Goal: Find contact information: Find contact information

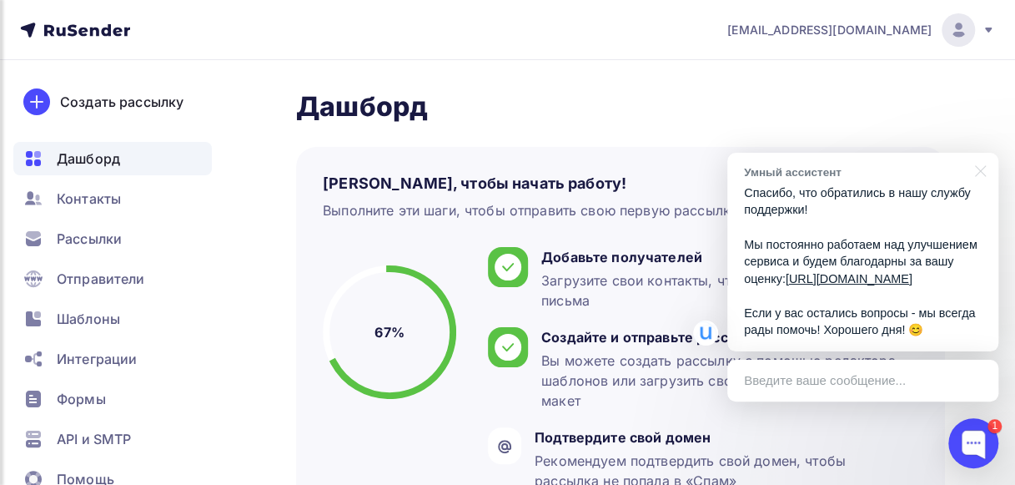
click at [830, 330] on p "Спасибо, что обратились в нашу службу поддержки! Мы постоянно работаем над улуч…" at bounding box center [863, 261] width 238 height 154
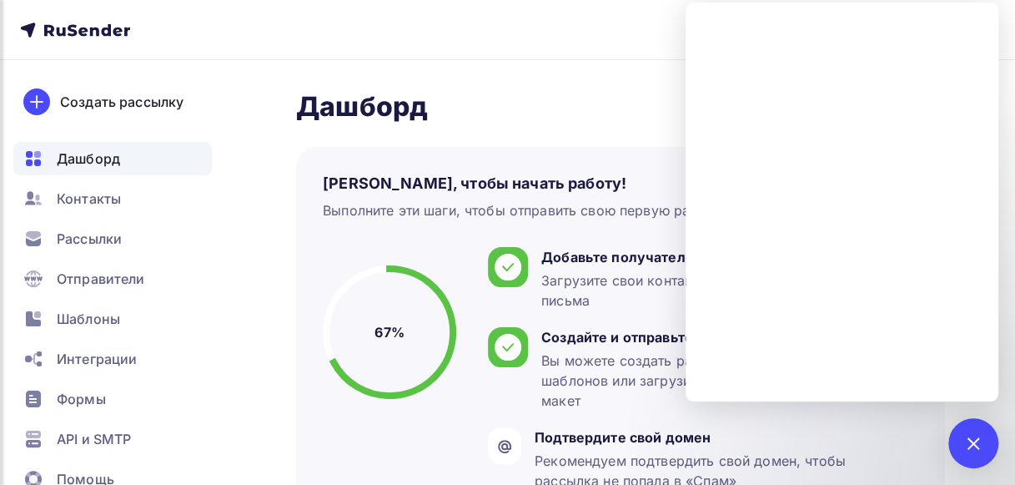
click at [518, 49] on nav "[EMAIL_ADDRESS][DOMAIN_NAME] Аккаунт Тарифы Выйти Создать рассылку [GEOGRAPHIC_…" at bounding box center [507, 30] width 1015 height 60
drag, startPoint x: 251, startPoint y: 137, endPoint x: 274, endPoint y: 113, distance: 33.0
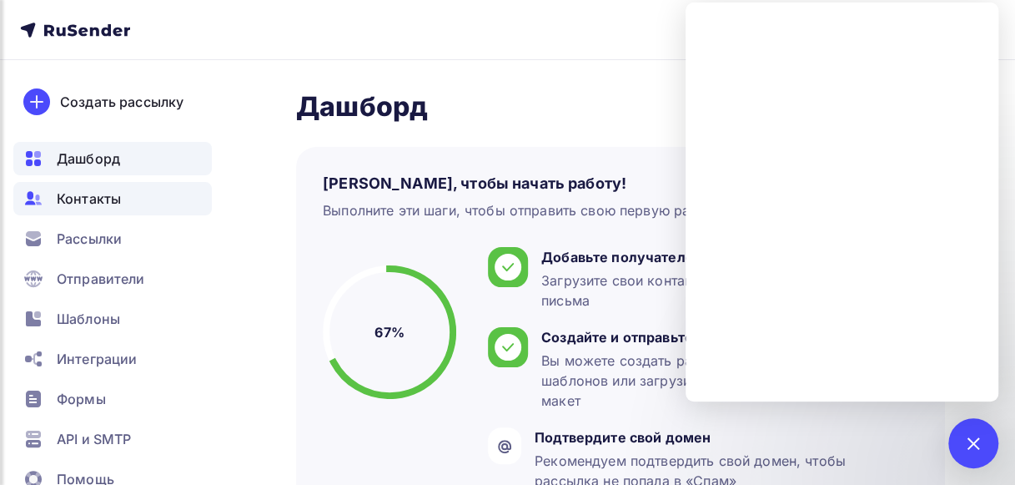
click at [105, 198] on span "Контакты" at bounding box center [89, 198] width 64 height 20
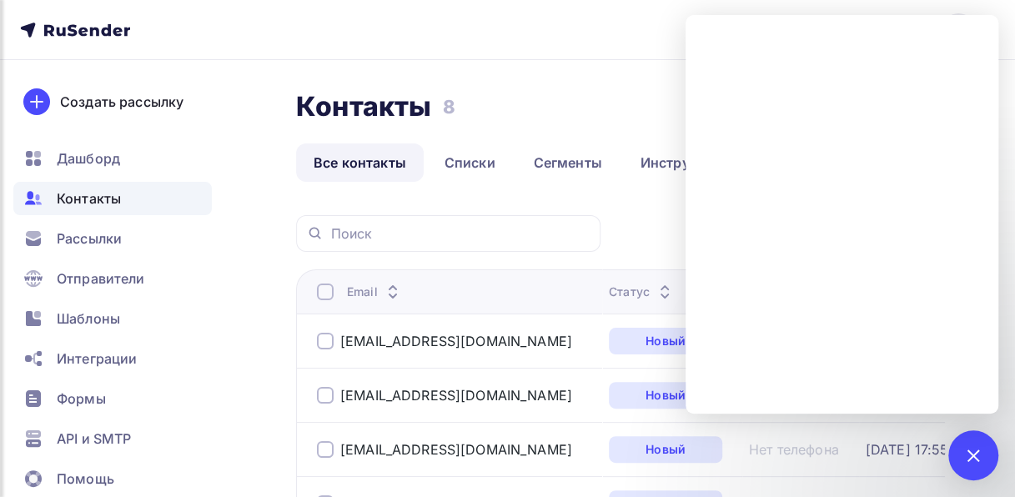
click at [667, 43] on nav "[EMAIL_ADDRESS][DOMAIN_NAME] Аккаунт Тарифы Выйти Создать рассылку [GEOGRAPHIC_…" at bounding box center [507, 30] width 1015 height 60
click at [967, 446] on div "1" at bounding box center [973, 455] width 50 height 50
